Goal: Information Seeking & Learning: Learn about a topic

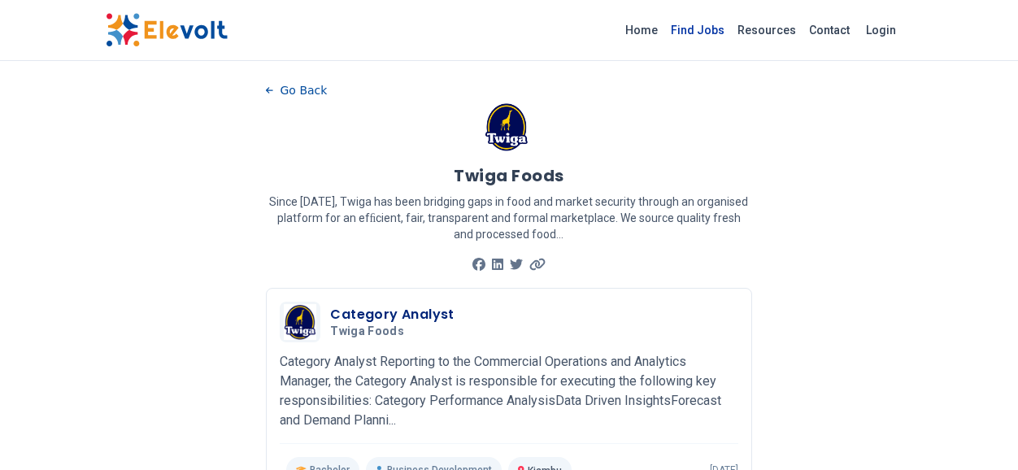
click at [699, 33] on link "Find Jobs" at bounding box center [697, 30] width 67 height 26
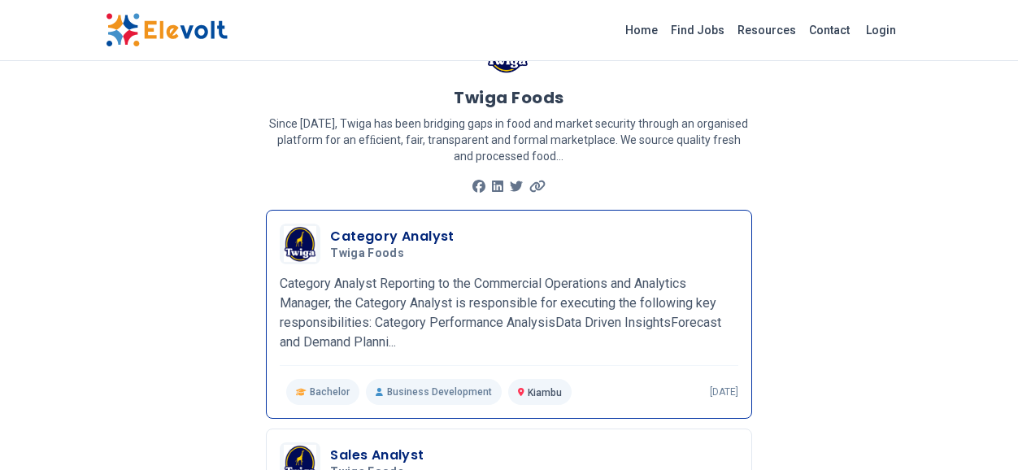
scroll to position [325, 0]
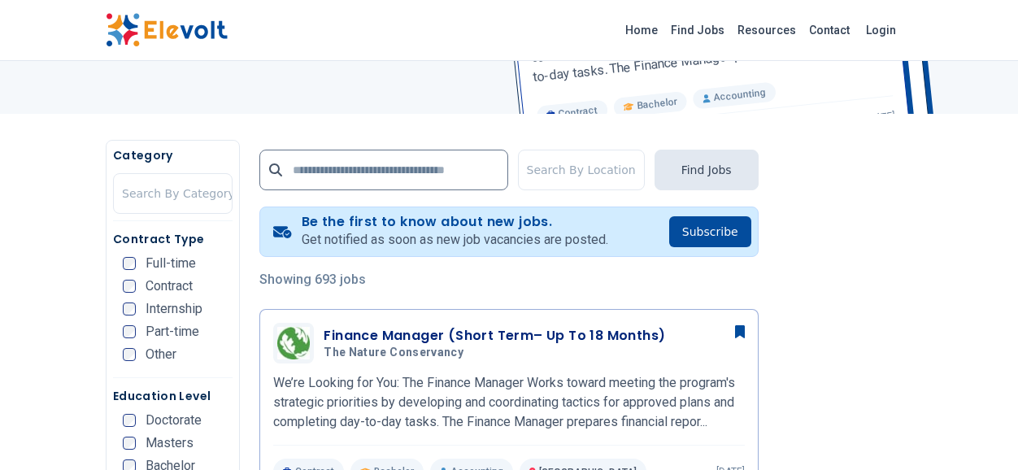
scroll to position [325, 0]
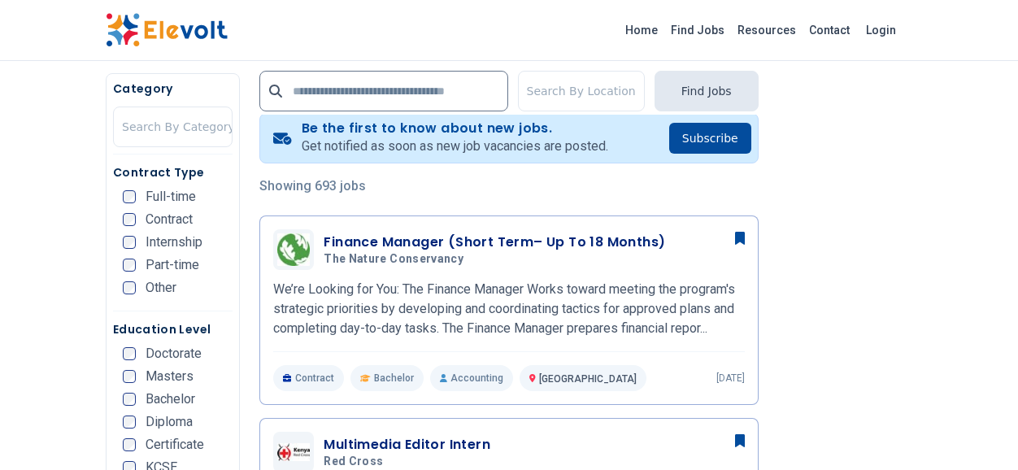
click at [412, 84] on input "text" at bounding box center [383, 91] width 248 height 41
type input "**********"
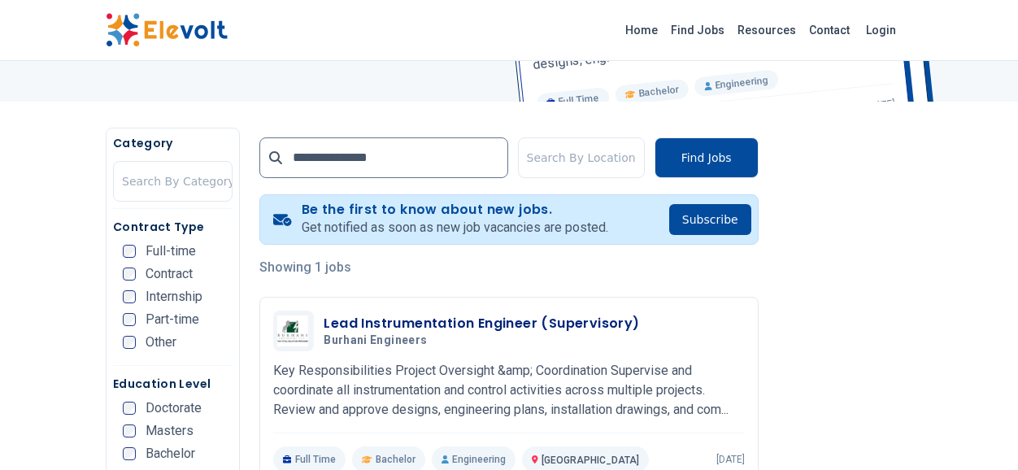
scroll to position [244, 0]
